Goal: Find specific page/section: Find specific page/section

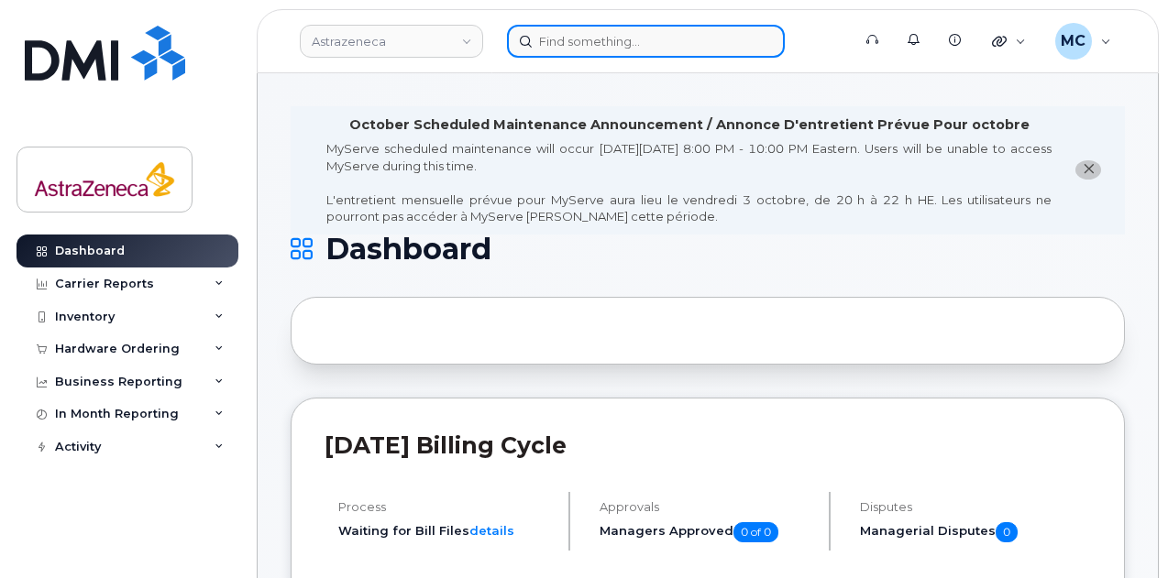
click at [634, 36] on input at bounding box center [646, 41] width 278 height 33
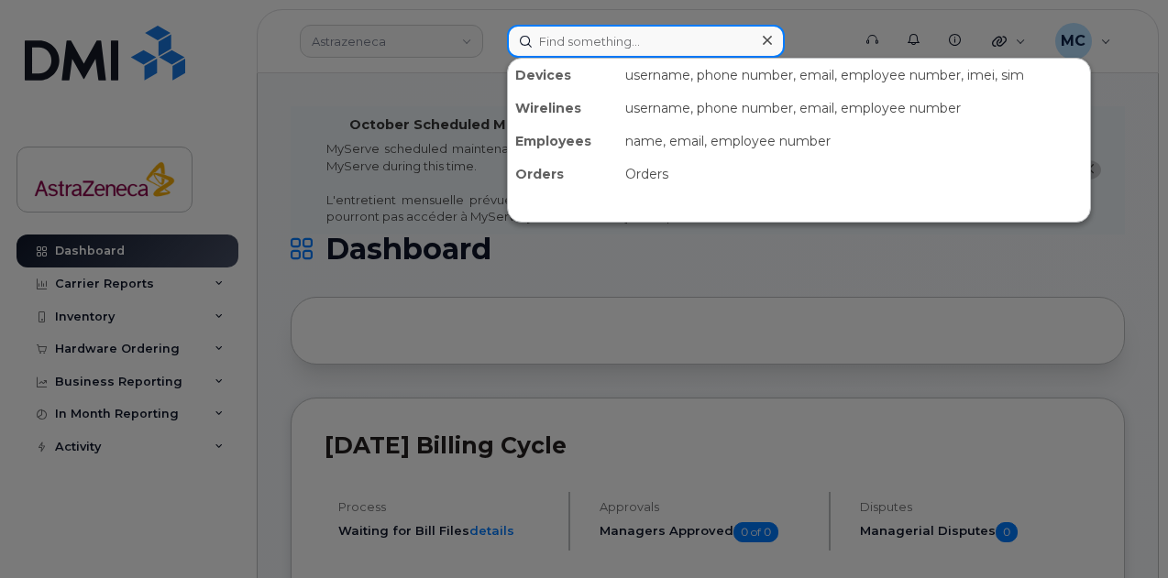
paste input "[PHONE_NUMBER]"
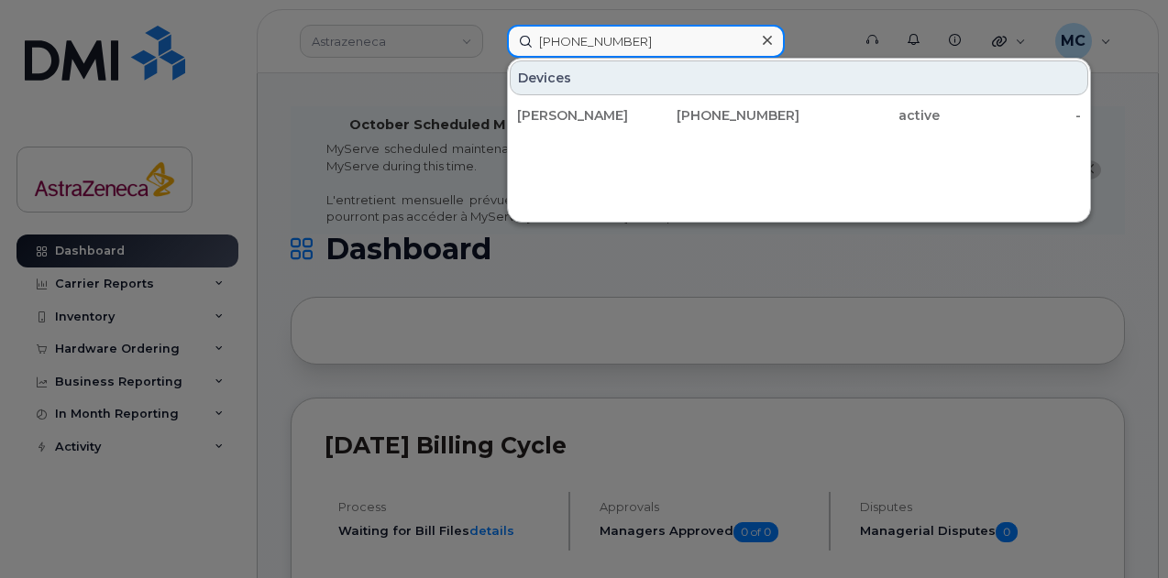
type input "[PHONE_NUMBER]"
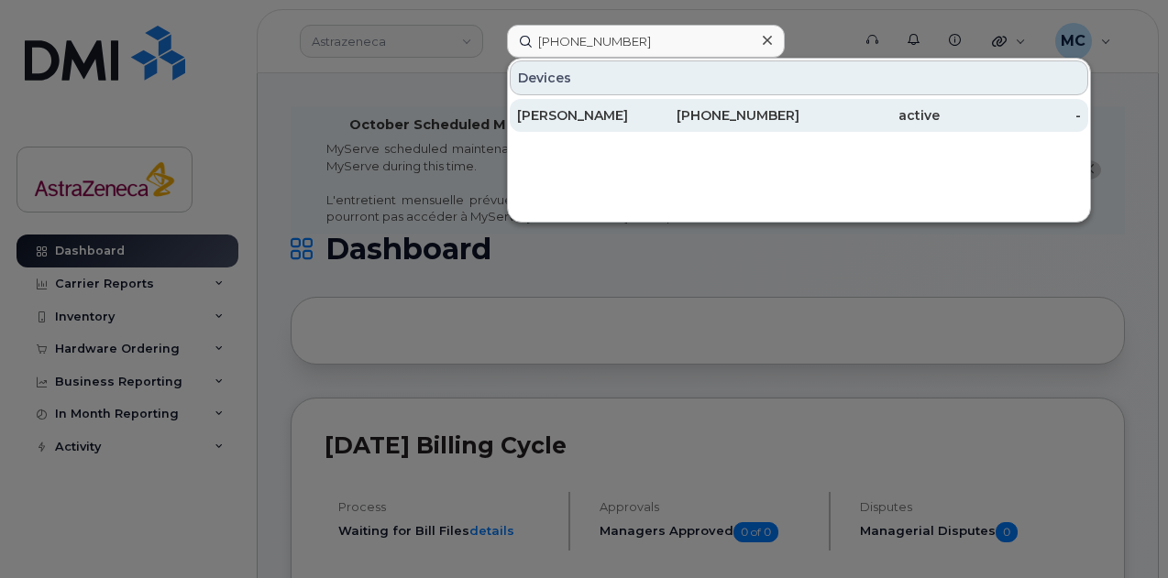
click at [699, 104] on div "[PHONE_NUMBER]" at bounding box center [728, 115] width 141 height 33
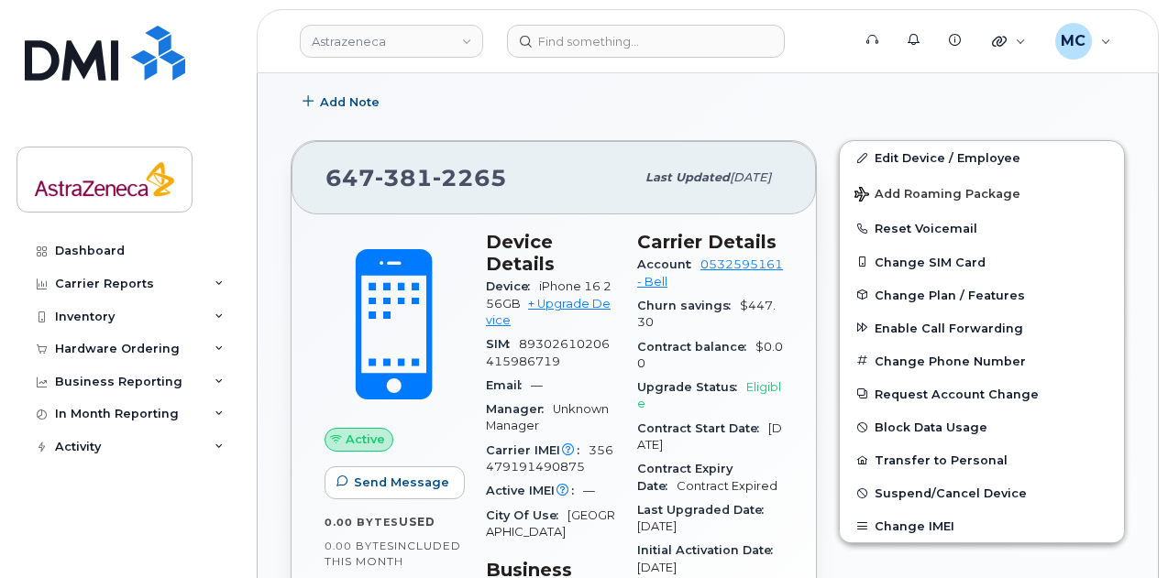
scroll to position [550, 0]
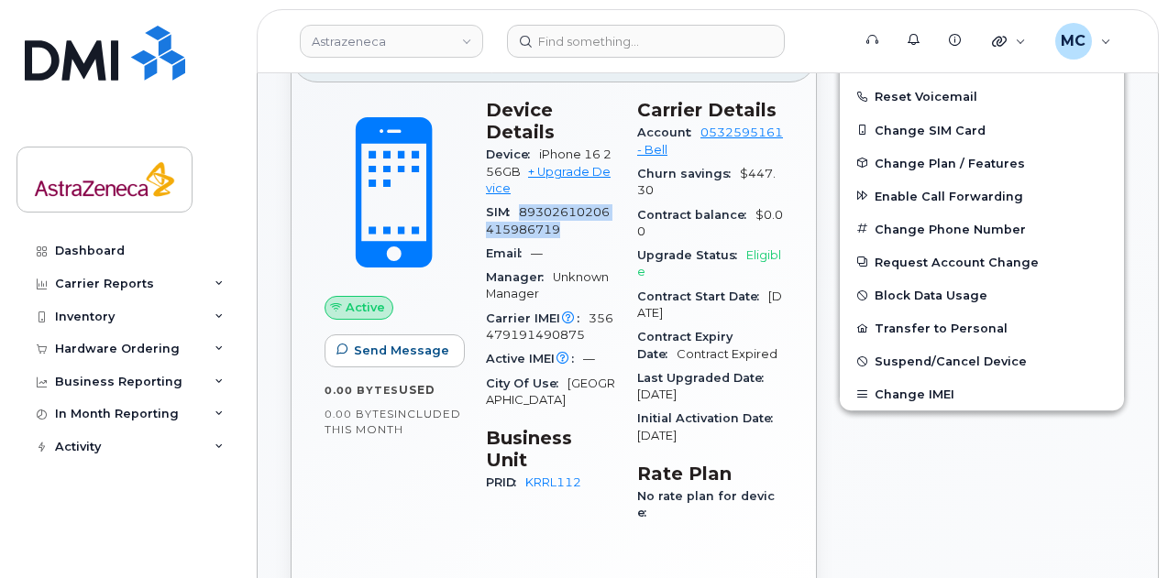
drag, startPoint x: 512, startPoint y: 192, endPoint x: 600, endPoint y: 205, distance: 89.1
click at [600, 205] on div "SIM [TECHNICAL_ID]" at bounding box center [550, 221] width 129 height 41
